Goal: Task Accomplishment & Management: Manage account settings

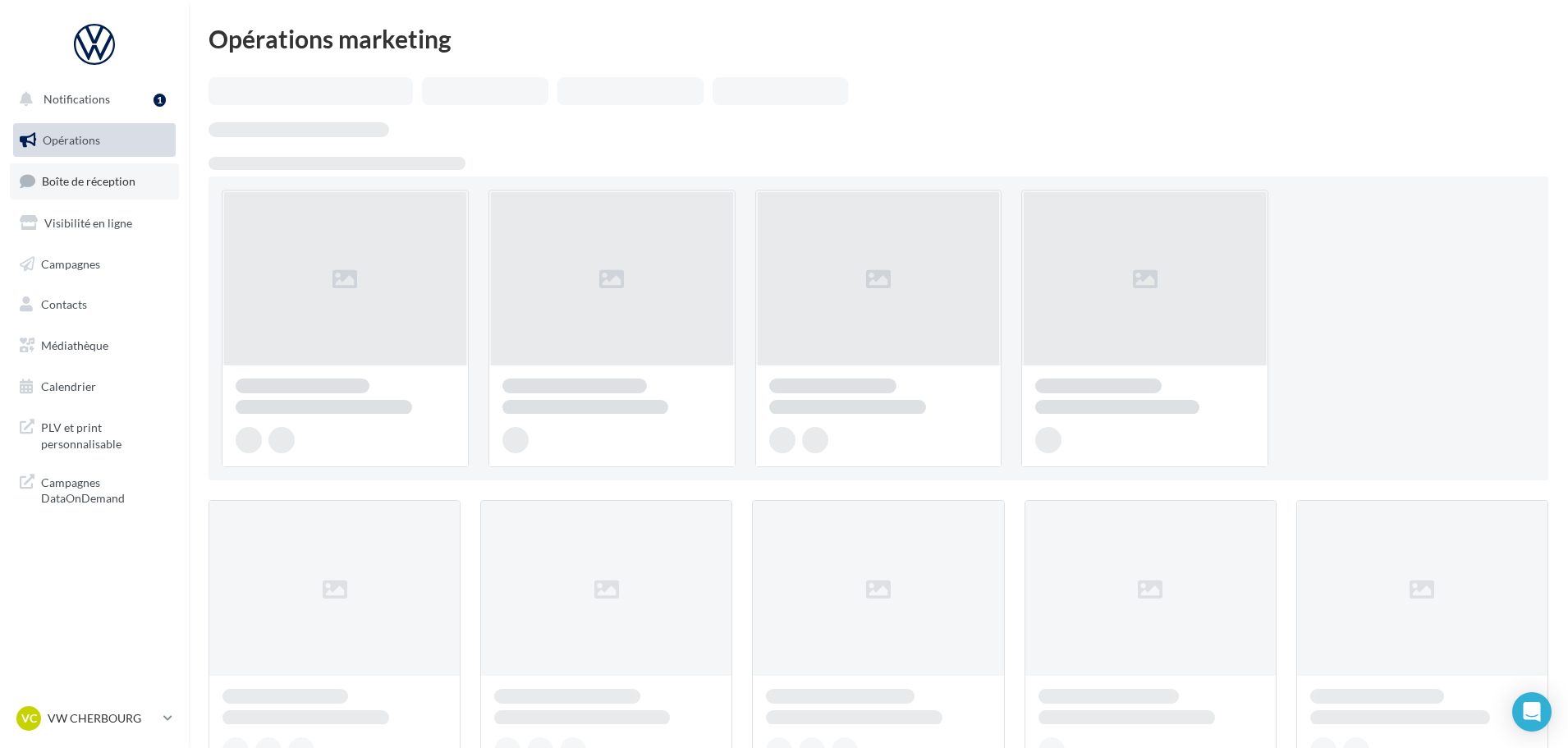
click at [106, 185] on span "Boîte de réception" at bounding box center [88, 181] width 93 height 14
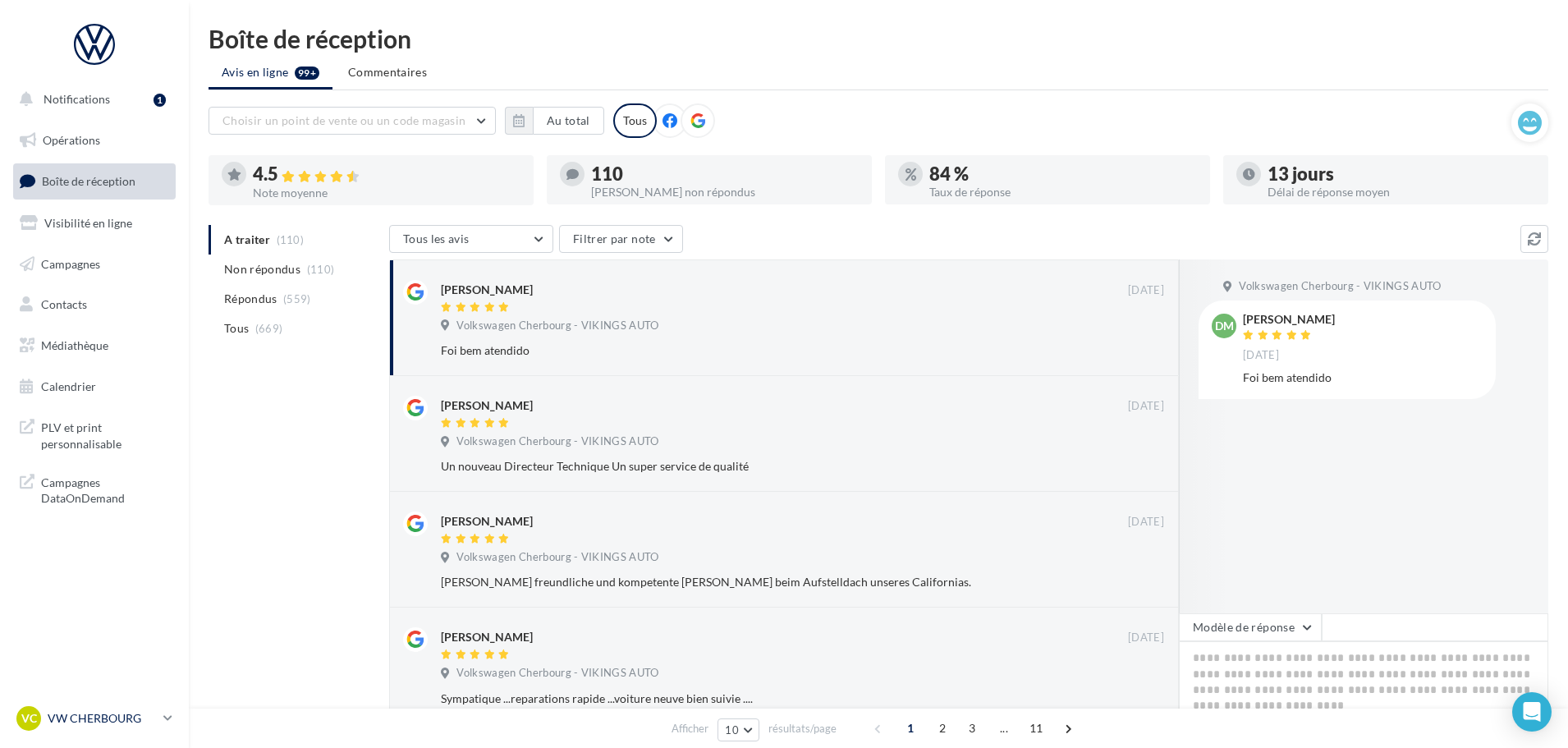
click at [126, 717] on p "VW CHERBOURG" at bounding box center [102, 718] width 109 height 17
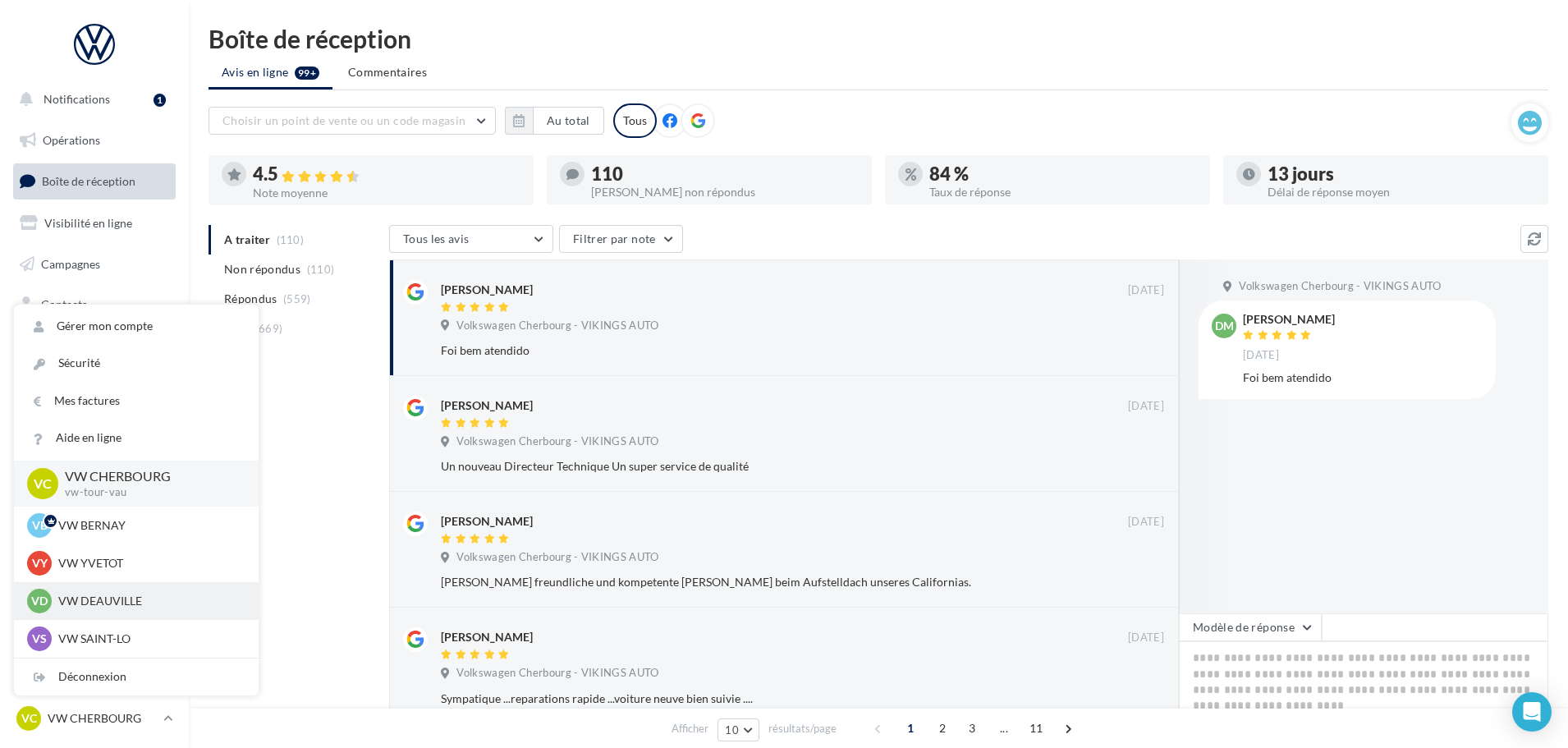
scroll to position [82, 0]
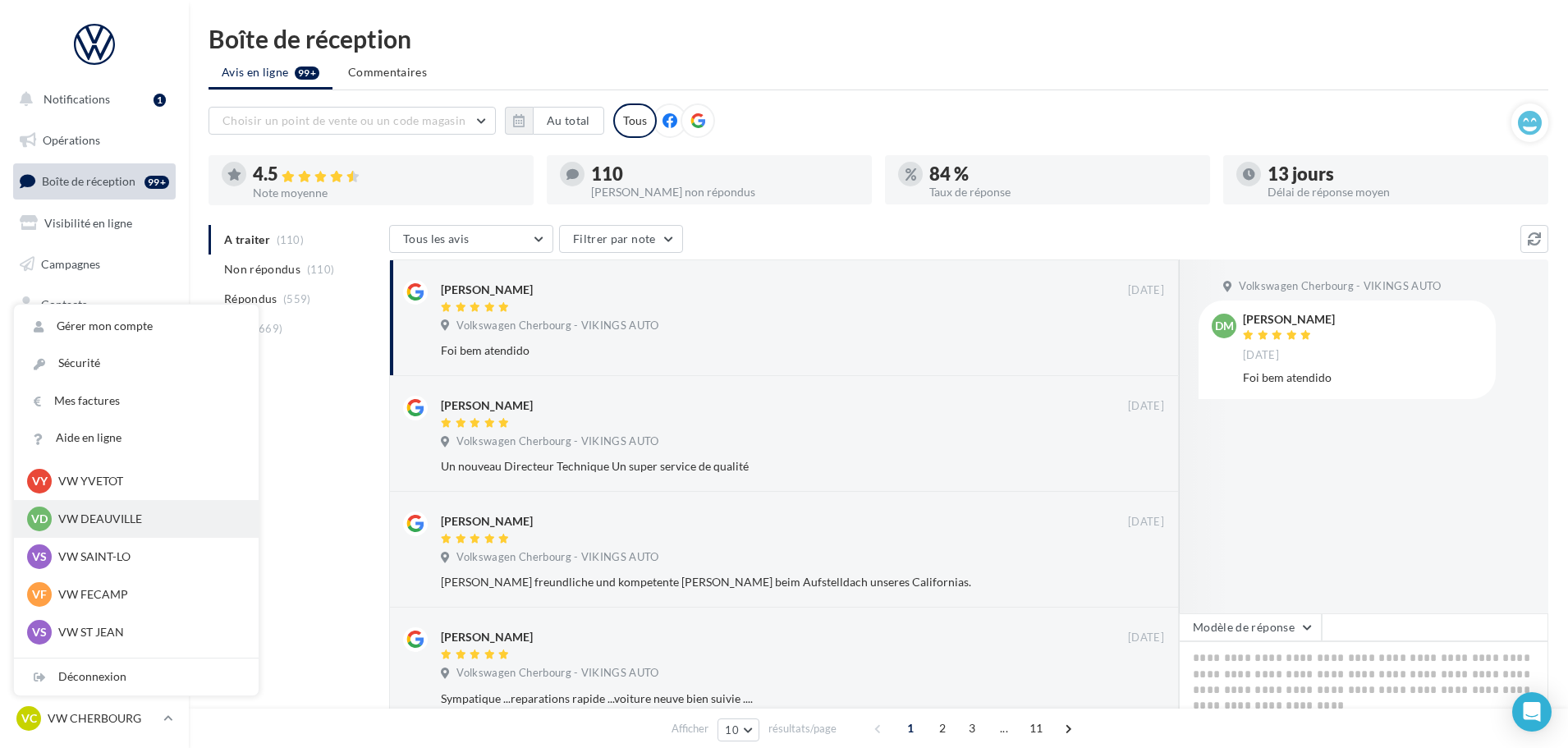
click at [115, 517] on p "VW DEAUVILLE" at bounding box center [148, 518] width 181 height 17
